Goal: Transaction & Acquisition: Book appointment/travel/reservation

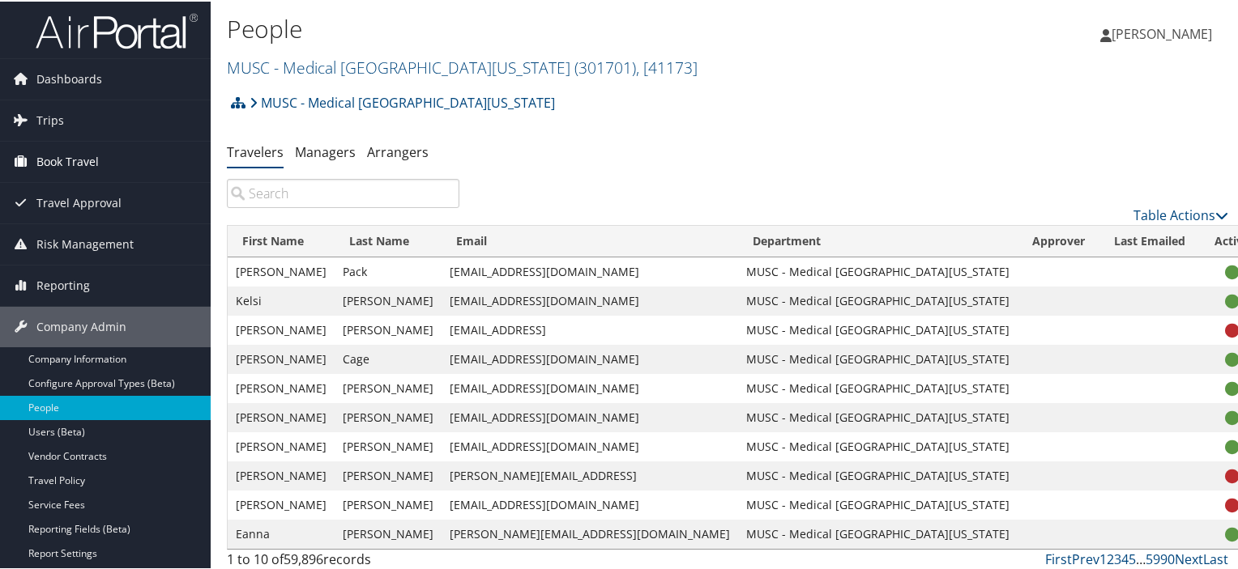
click at [74, 158] on span "Book Travel" at bounding box center [67, 160] width 62 height 40
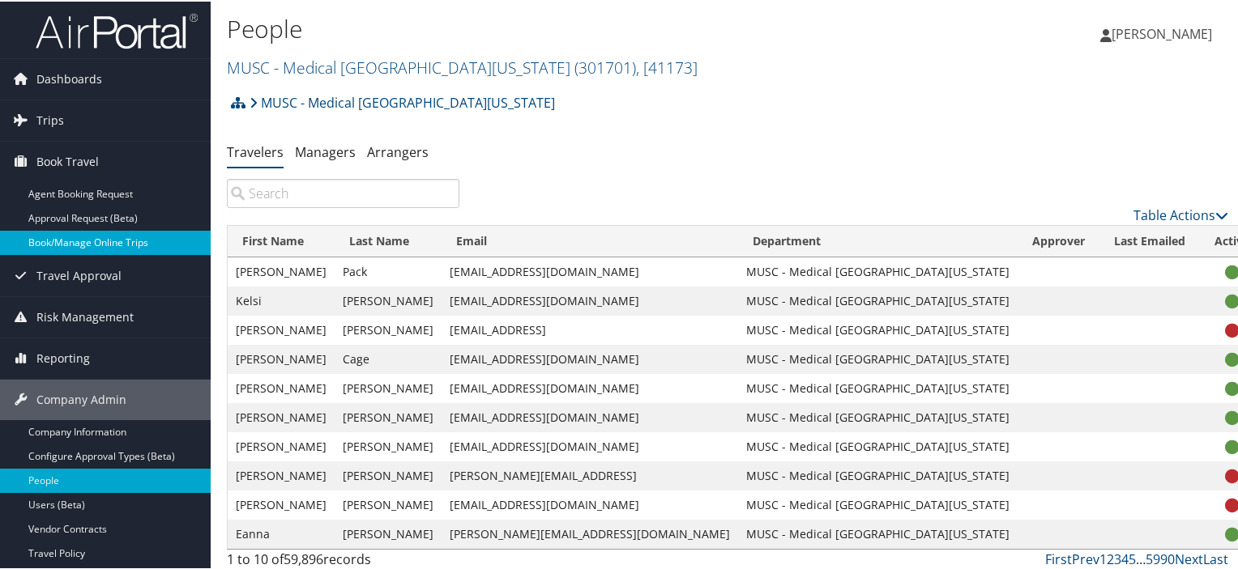
click at [79, 236] on link "Book/Manage Online Trips" at bounding box center [105, 241] width 211 height 24
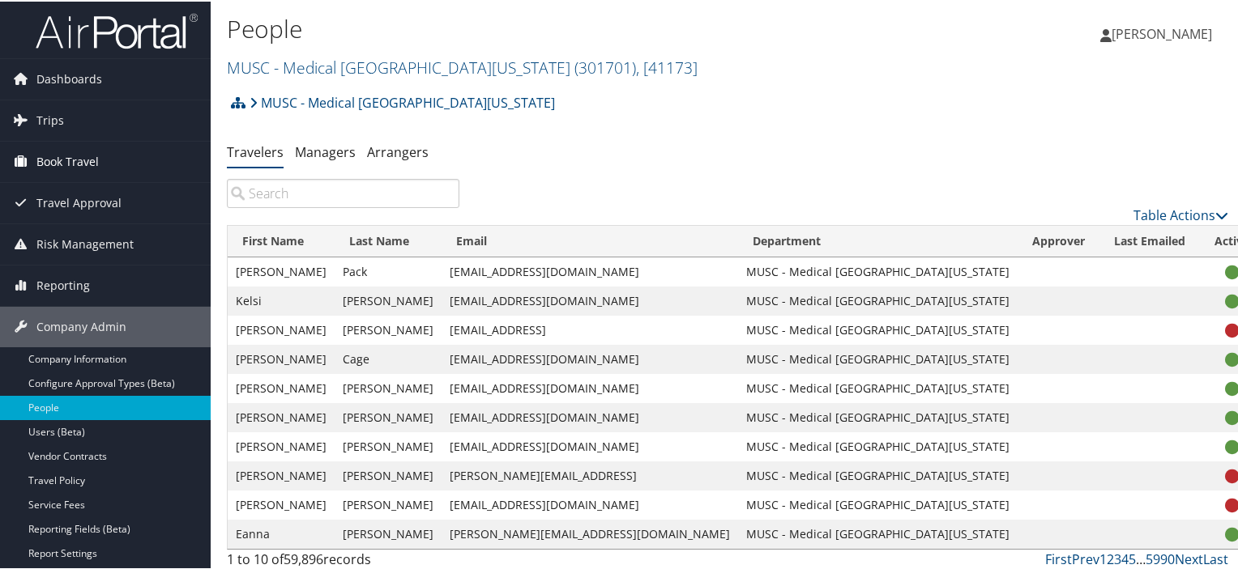
click at [107, 156] on link "Book Travel" at bounding box center [105, 160] width 211 height 40
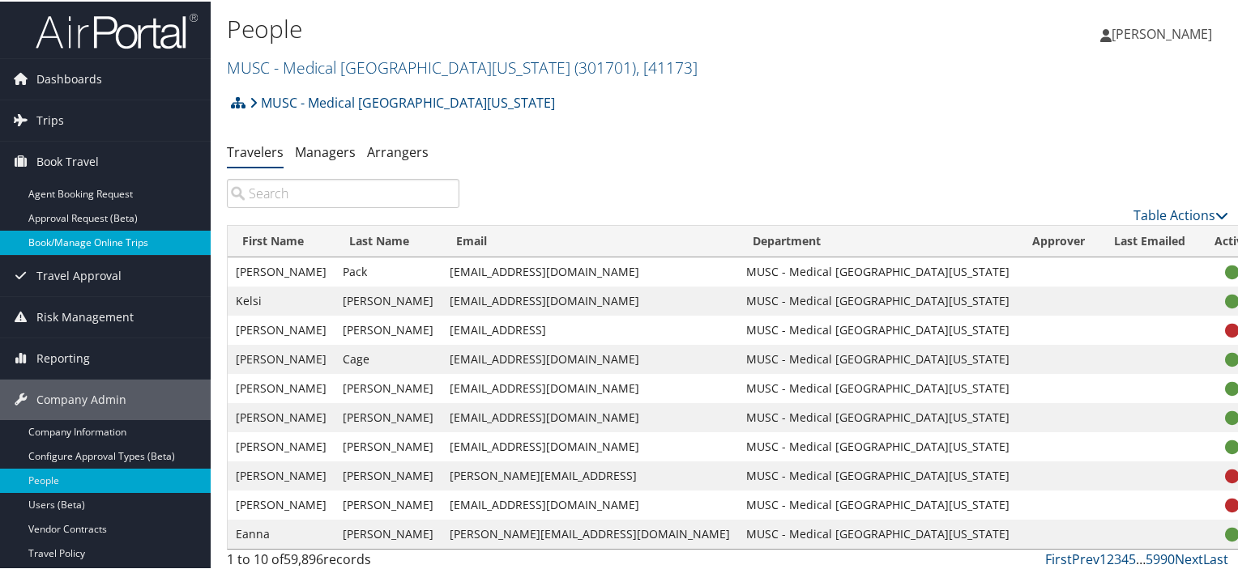
click at [100, 245] on link "Book/Manage Online Trips" at bounding box center [105, 241] width 211 height 24
